Goal: Find specific page/section: Find specific page/section

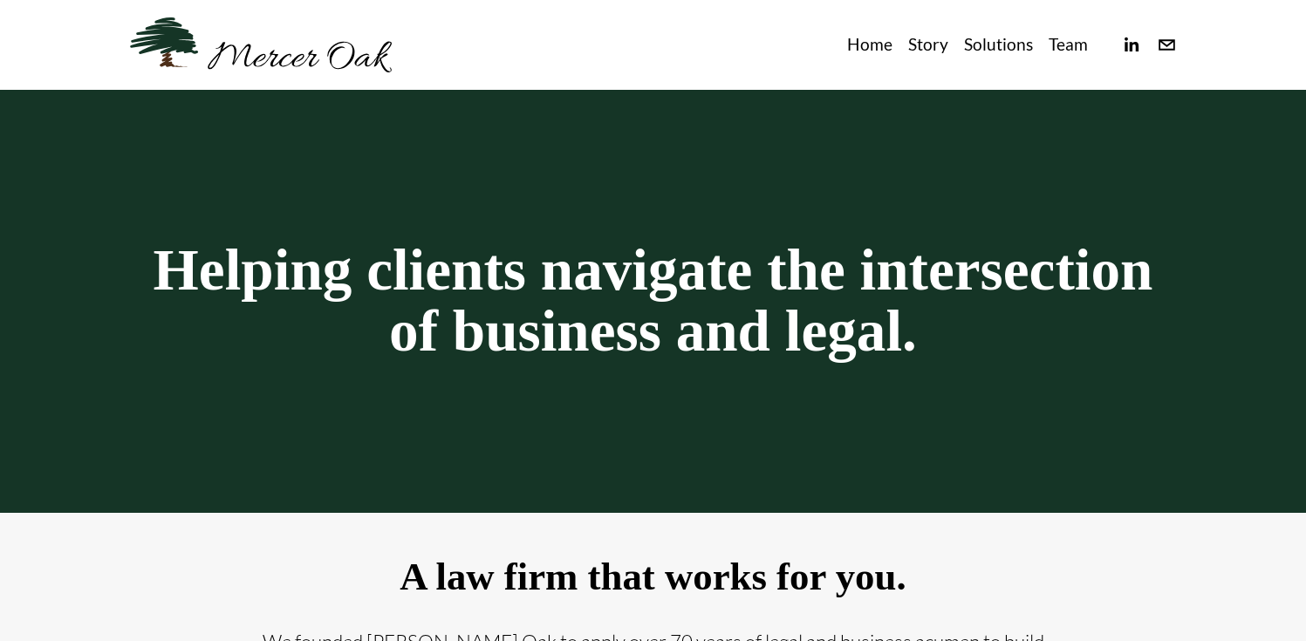
click at [1061, 41] on link "Team" at bounding box center [1068, 45] width 39 height 29
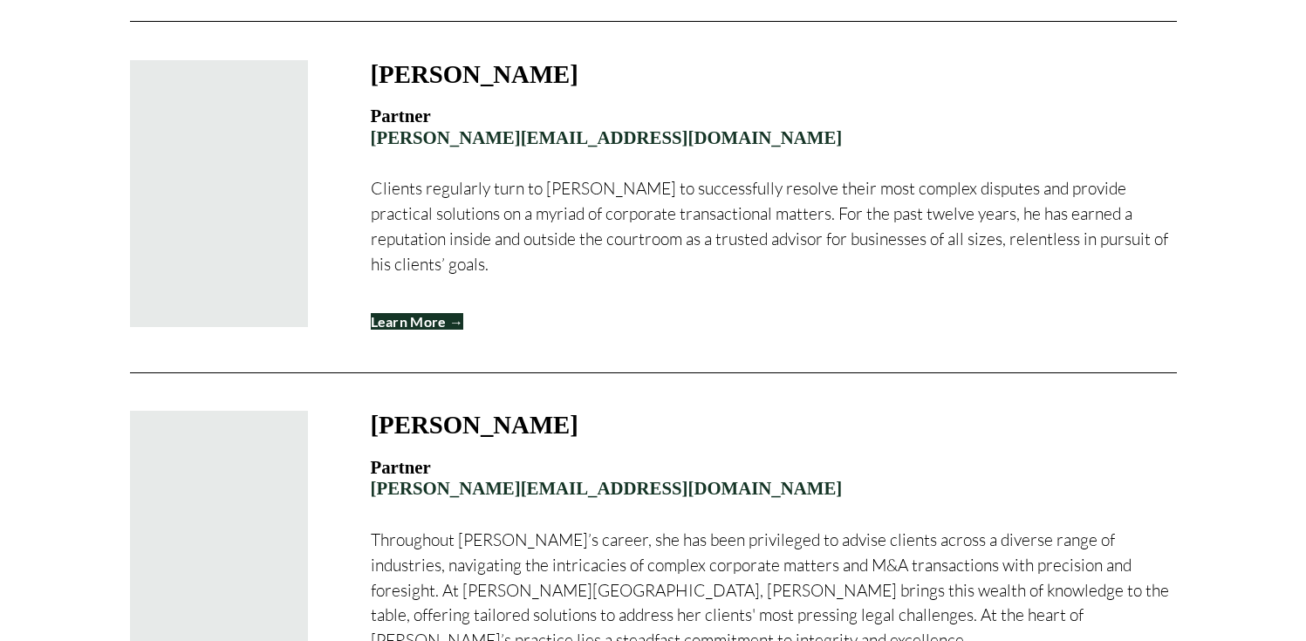
scroll to position [1992, 0]
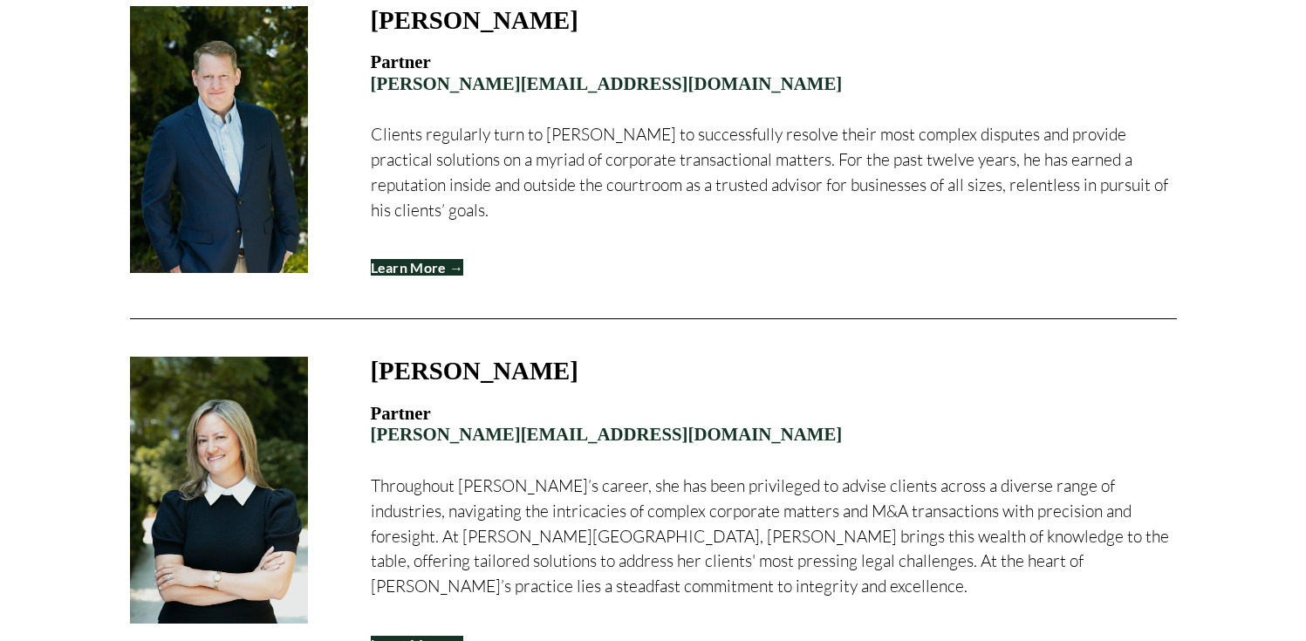
click at [456, 276] on link "Learn More →" at bounding box center [417, 267] width 93 height 17
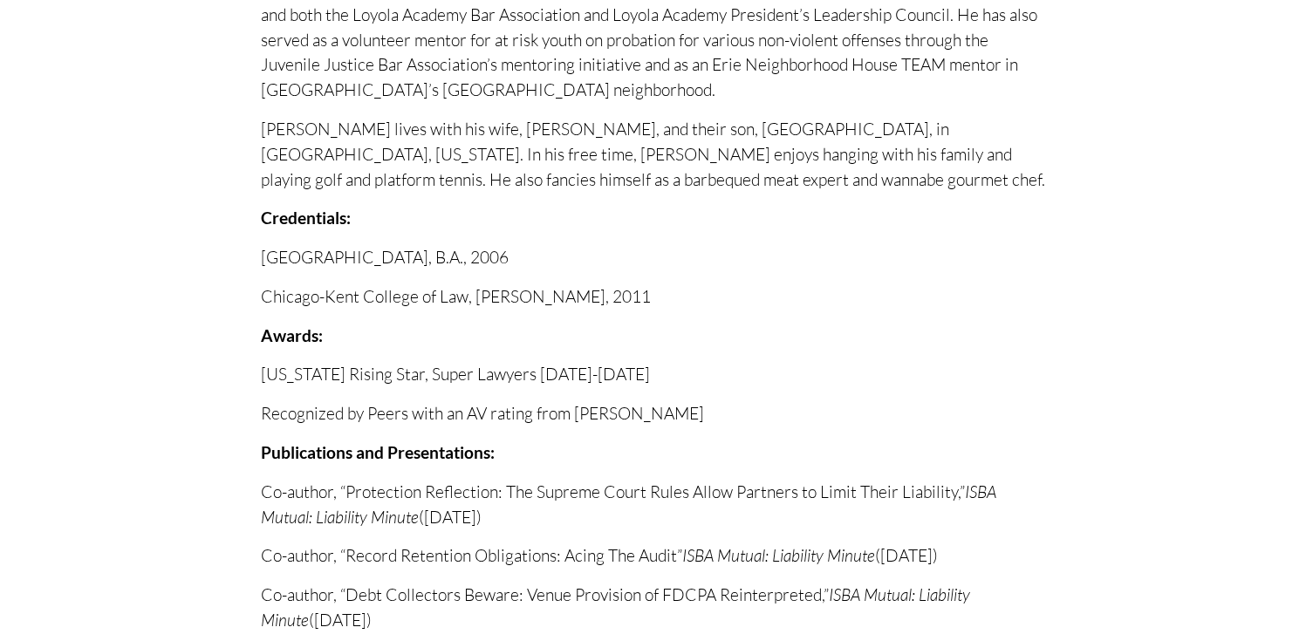
scroll to position [1131, 0]
